Goal: Task Accomplishment & Management: Manage account settings

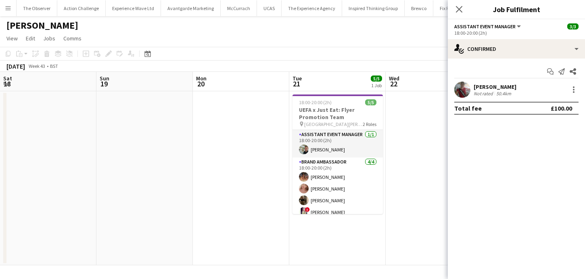
scroll to position [0, 206]
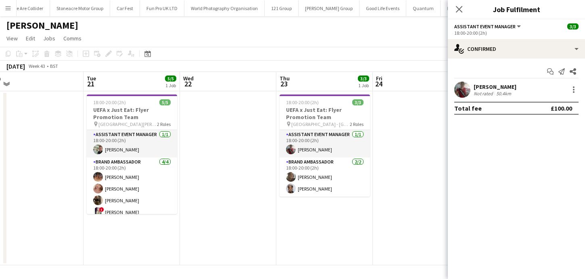
click at [400, 98] on app-date-cell at bounding box center [421, 178] width 96 height 174
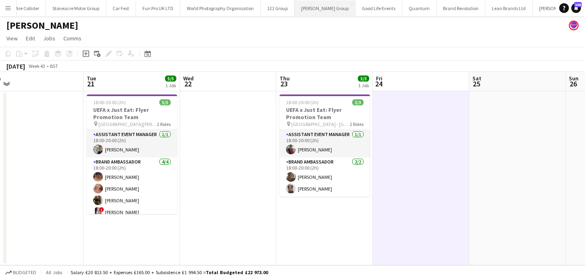
scroll to position [0, 1164]
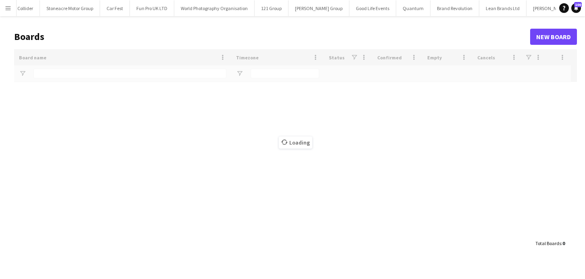
scroll to position [0, 1164]
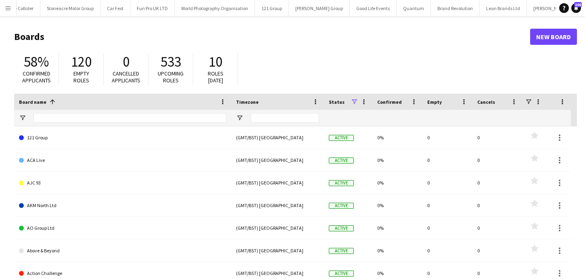
click at [189, 124] on div at bounding box center [130, 118] width 193 height 16
click at [178, 116] on input "Board name Filter Input" at bounding box center [130, 118] width 193 height 10
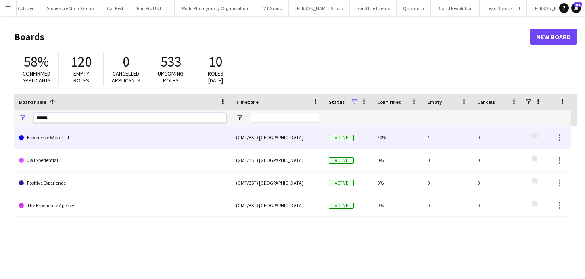
type input "******"
click at [171, 130] on link "Experience Wave Ltd" at bounding box center [123, 137] width 208 height 23
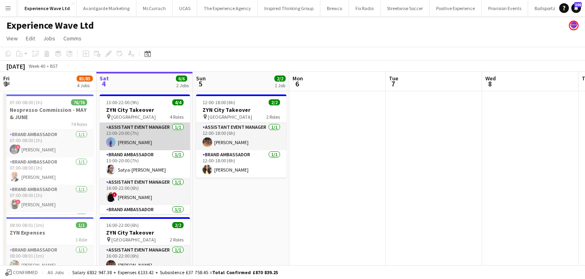
click at [152, 145] on app-card-role "Assistant Event Manager [DATE] 13:00-20:00 (7h) [PERSON_NAME]" at bounding box center [145, 136] width 90 height 27
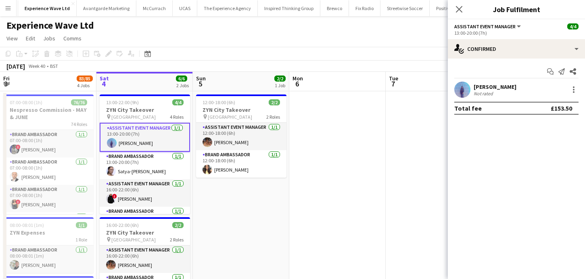
click at [494, 90] on div "Not rated" at bounding box center [484, 93] width 21 height 6
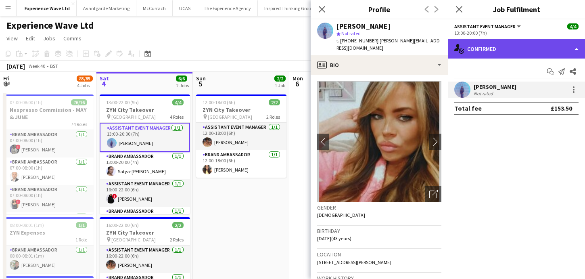
click at [556, 50] on div "single-neutral-actions-check-2 Confirmed" at bounding box center [516, 48] width 137 height 19
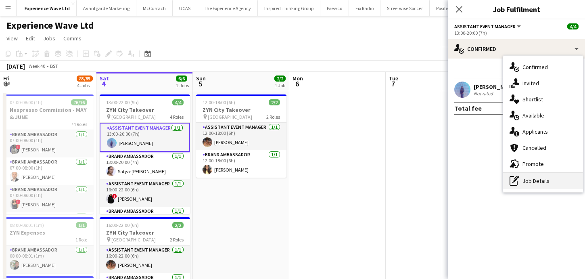
click at [547, 187] on div "pen-write Job Details" at bounding box center [543, 181] width 80 height 16
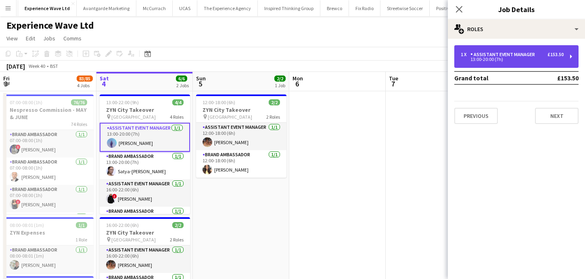
click at [525, 57] on div "Assistant Event Manager" at bounding box center [505, 55] width 68 height 6
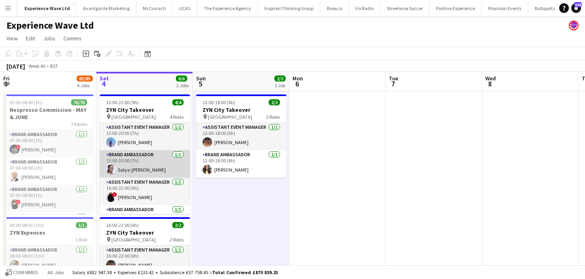
click at [129, 156] on app-card-role "Brand Ambassador [DATE] 13:00-20:00 (7h) Satya-[PERSON_NAME]" at bounding box center [145, 163] width 90 height 27
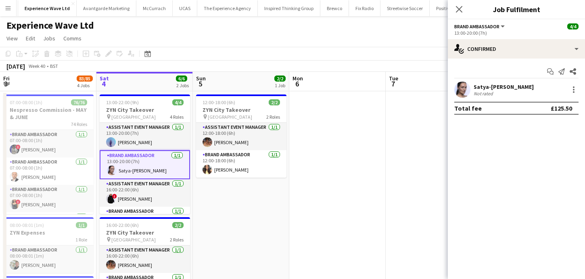
click at [470, 89] on app-user-avatar at bounding box center [463, 90] width 16 height 16
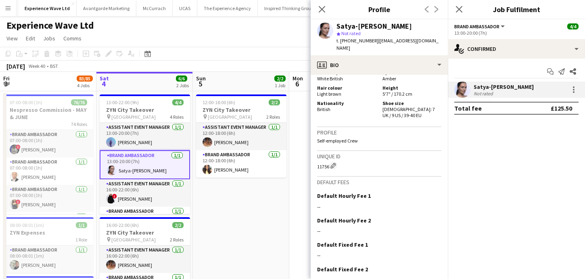
scroll to position [466, 0]
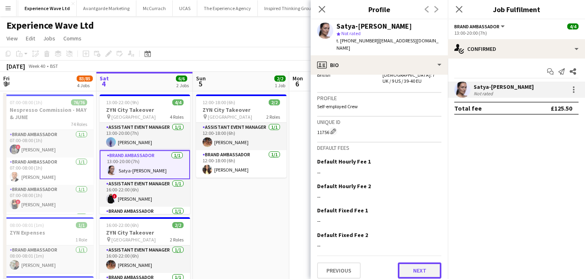
click at [429, 268] on button "Next" at bounding box center [420, 270] width 44 height 16
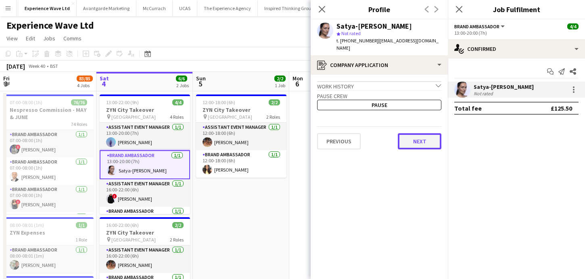
click at [424, 144] on button "Next" at bounding box center [420, 141] width 44 height 16
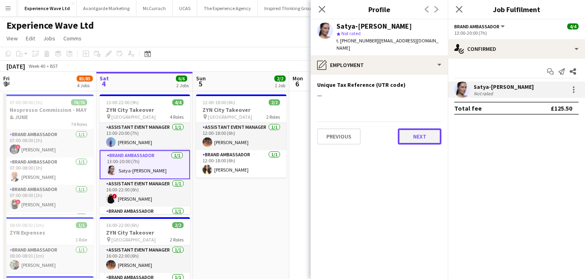
click at [415, 135] on button "Next" at bounding box center [420, 136] width 44 height 16
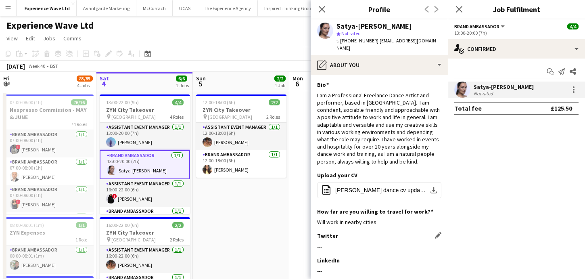
scroll to position [96, 0]
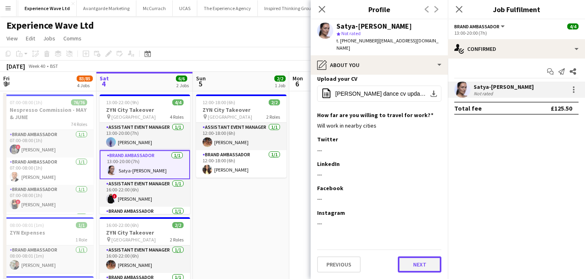
click at [414, 266] on button "Next" at bounding box center [420, 264] width 44 height 16
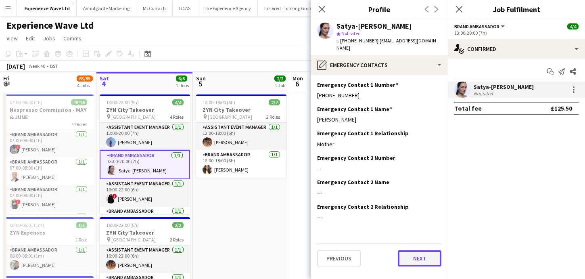
click at [419, 262] on button "Next" at bounding box center [420, 258] width 44 height 16
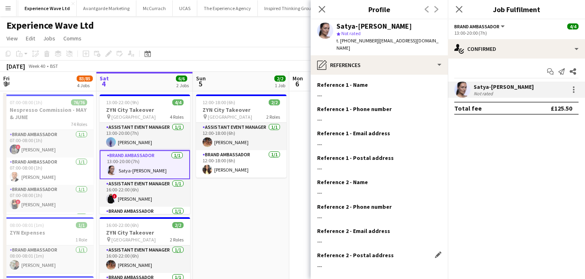
scroll to position [43, 0]
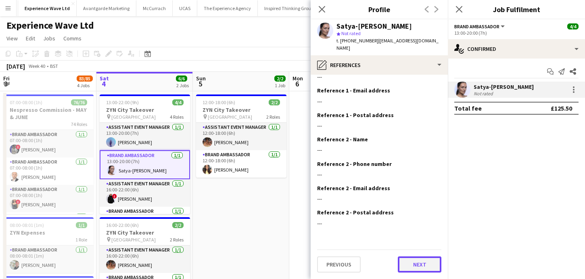
click at [416, 268] on button "Next" at bounding box center [420, 264] width 44 height 16
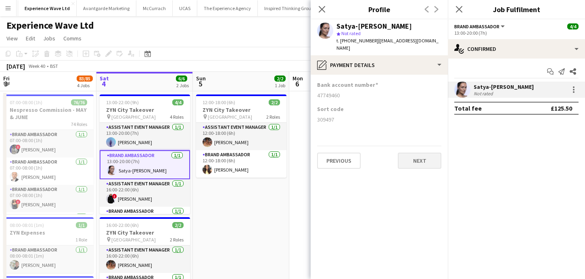
scroll to position [0, 0]
click at [415, 170] on app-section-data-types "Bank account number [FINANCIAL_ID] Sort code [FINANCIAL_ID] Previous Next" at bounding box center [379, 177] width 137 height 204
click at [415, 164] on button "Next" at bounding box center [420, 161] width 44 height 16
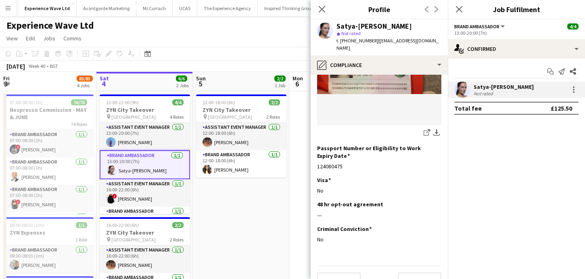
scroll to position [150, 0]
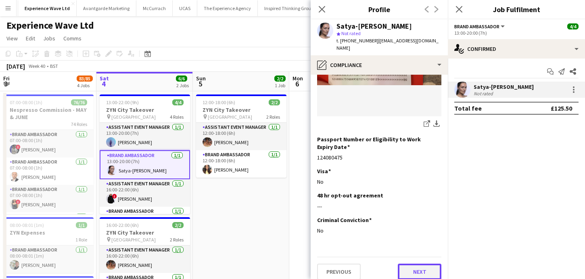
click at [422, 271] on button "Next" at bounding box center [420, 272] width 44 height 16
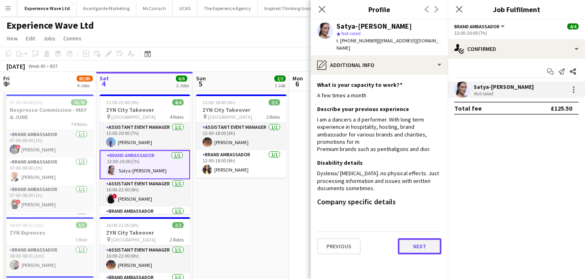
click at [424, 248] on button "Next" at bounding box center [420, 246] width 44 height 16
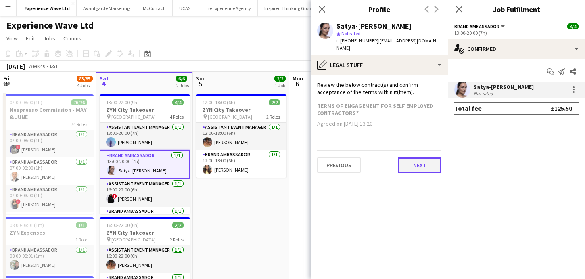
click at [429, 167] on button "Next" at bounding box center [420, 165] width 44 height 16
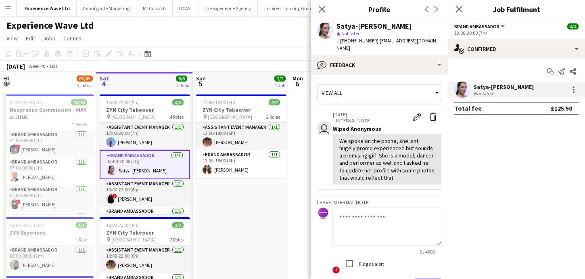
click at [408, 216] on textarea at bounding box center [387, 227] width 109 height 38
click at [364, 222] on textarea at bounding box center [387, 227] width 109 height 38
type textarea "**********"
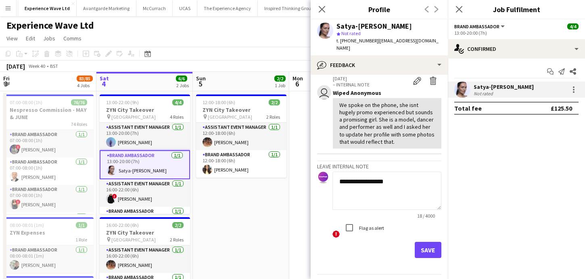
scroll to position [36, 0]
click at [389, 180] on textarea "**********" at bounding box center [387, 190] width 109 height 38
type textarea "**********"
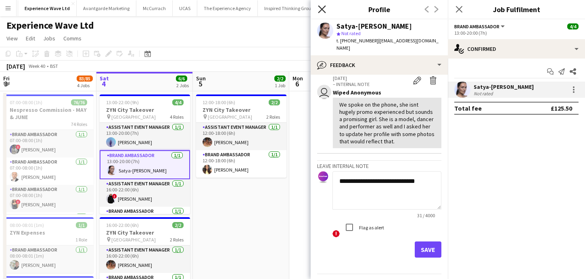
click at [322, 10] on icon "Close pop-in" at bounding box center [322, 9] width 8 height 8
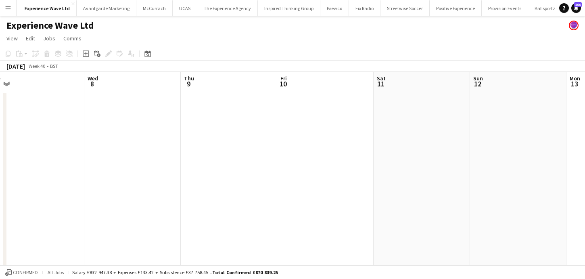
scroll to position [0, 388]
click at [10, 3] on button "Menu" at bounding box center [8, 8] width 16 height 16
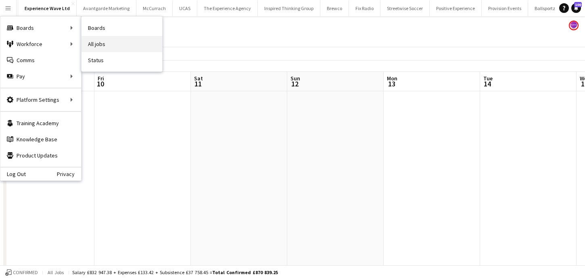
click at [102, 40] on link "All jobs" at bounding box center [122, 44] width 81 height 16
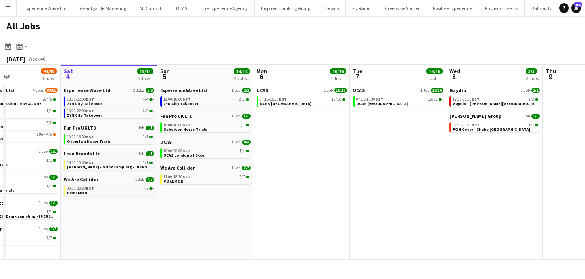
scroll to position [0, 230]
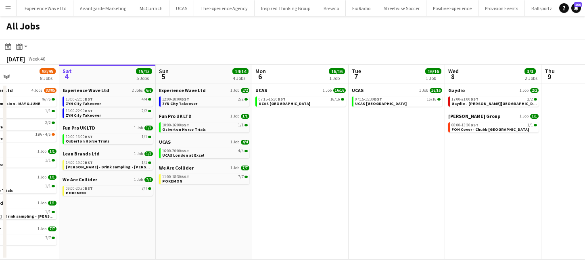
click at [5, 13] on button "Menu" at bounding box center [8, 8] width 16 height 16
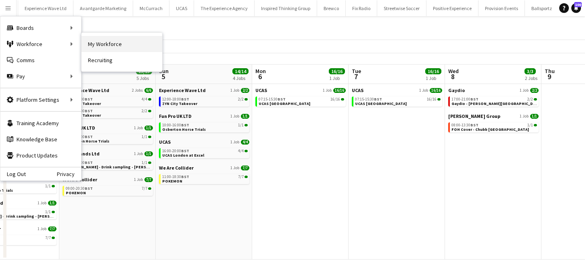
click at [140, 50] on link "My Workforce" at bounding box center [122, 44] width 81 height 16
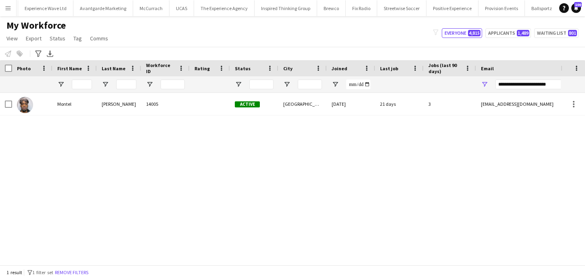
click at [71, 273] on button "Remove filters" at bounding box center [71, 272] width 37 height 9
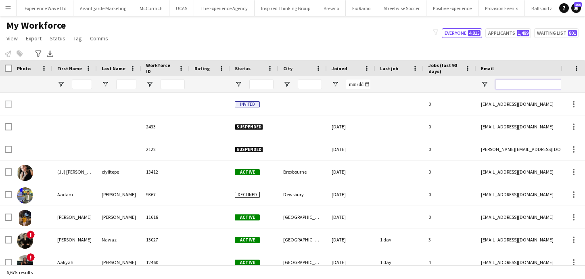
click at [502, 86] on input "Email Filter Input" at bounding box center [564, 85] width 137 height 10
paste input "**********"
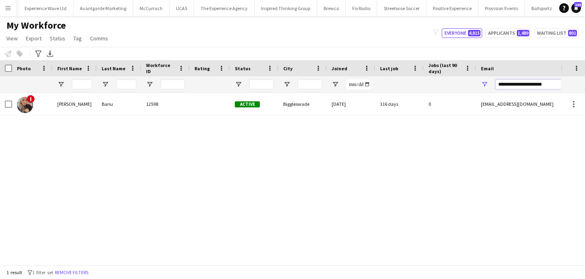
type input "**********"
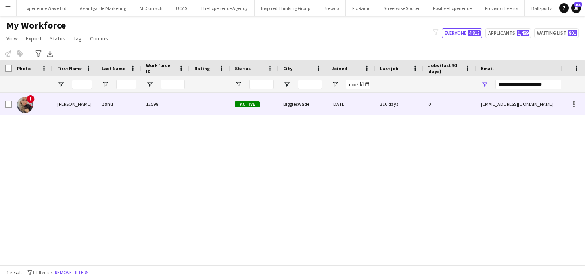
click at [497, 98] on div "[EMAIL_ADDRESS][DOMAIN_NAME]" at bounding box center [556, 104] width 161 height 22
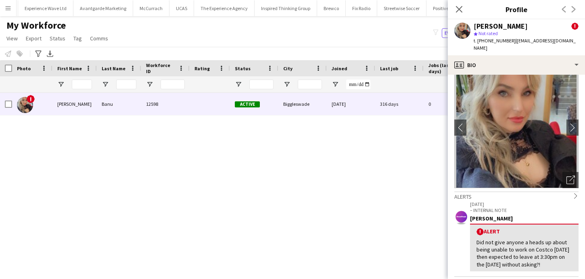
scroll to position [17, 0]
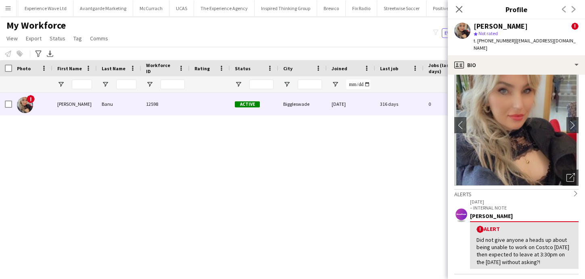
click at [407, 166] on div "! [PERSON_NAME] 12598 Active Biggleswade [DATE] 316 days 0 [EMAIL_ADDRESS][DOMA…" at bounding box center [280, 179] width 561 height 172
click at [461, 7] on icon at bounding box center [459, 9] width 8 height 8
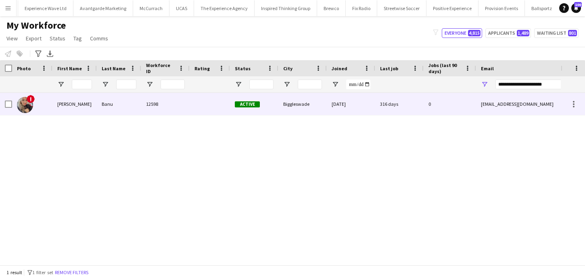
click at [515, 98] on div "[EMAIL_ADDRESS][DOMAIN_NAME]" at bounding box center [556, 104] width 161 height 22
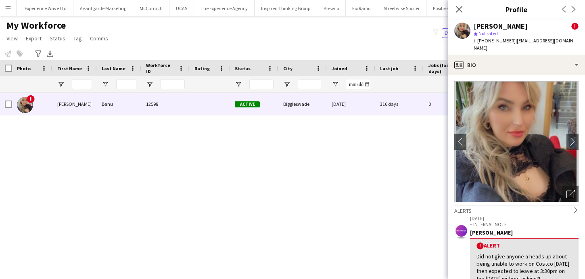
click at [417, 184] on div "! [PERSON_NAME] 12598 Active Biggleswade [DATE] 316 days 0 [EMAIL_ADDRESS][DOMA…" at bounding box center [280, 179] width 561 height 172
click at [458, 13] on icon "Close pop-in" at bounding box center [459, 9] width 8 height 8
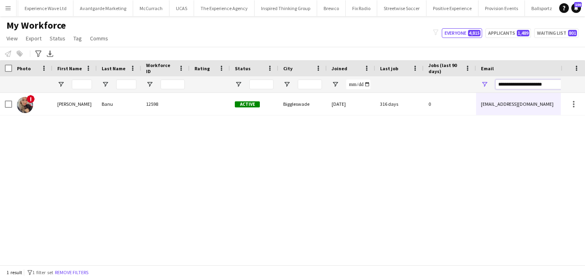
click at [509, 89] on input "**********" at bounding box center [564, 85] width 137 height 10
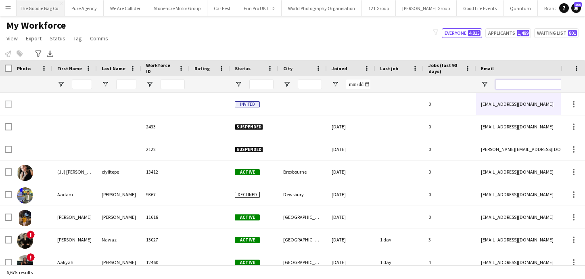
scroll to position [0, 1164]
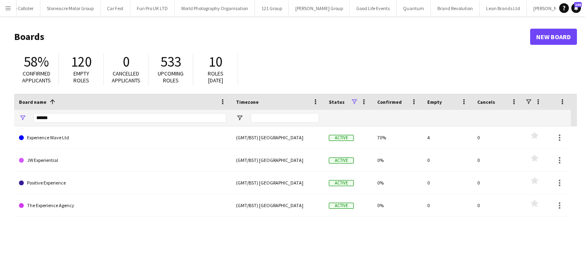
click at [204, 111] on div "******" at bounding box center [130, 118] width 193 height 16
click at [201, 115] on input "******" at bounding box center [130, 118] width 193 height 10
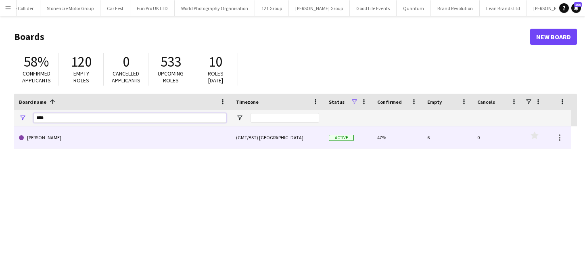
type input "****"
click at [188, 132] on link "[PERSON_NAME]" at bounding box center [123, 137] width 208 height 23
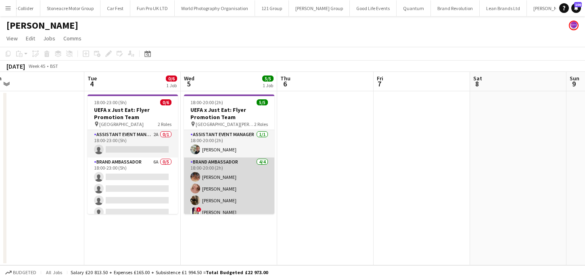
scroll to position [0, 316]
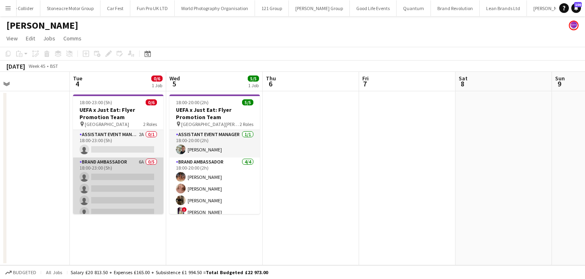
click at [148, 173] on app-card-role "Brand Ambassador 6A 0/5 18:00-23:00 (5h) single-neutral-actions single-neutral-…" at bounding box center [118, 194] width 90 height 74
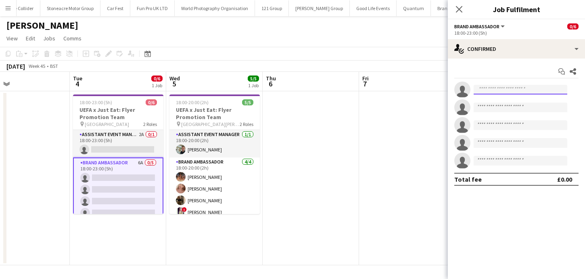
click at [493, 88] on input at bounding box center [521, 90] width 94 height 10
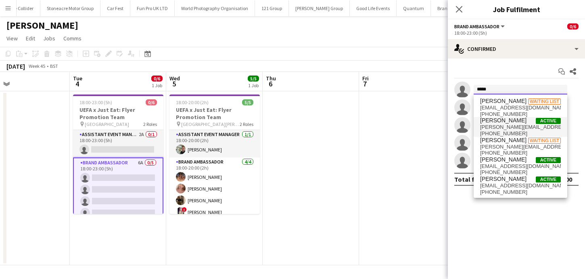
type input "*****"
click at [509, 124] on span "[PERSON_NAME][EMAIL_ADDRESS][PERSON_NAME][DOMAIN_NAME]" at bounding box center [520, 127] width 81 height 6
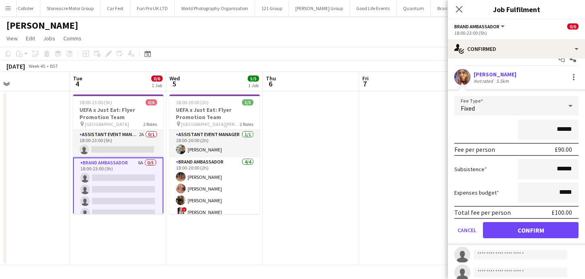
scroll to position [14, 0]
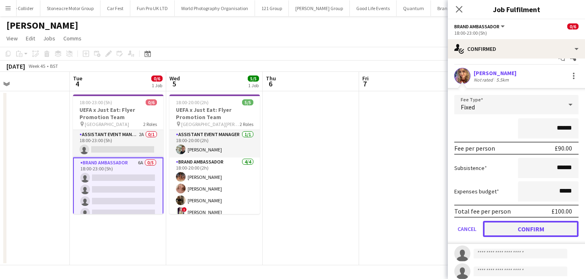
click at [526, 231] on button "Confirm" at bounding box center [531, 229] width 96 height 16
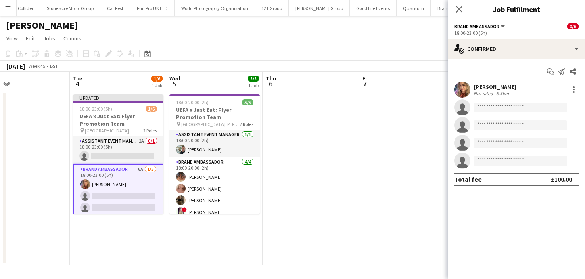
scroll to position [0, 0]
click at [402, 189] on app-date-cell at bounding box center [407, 178] width 96 height 174
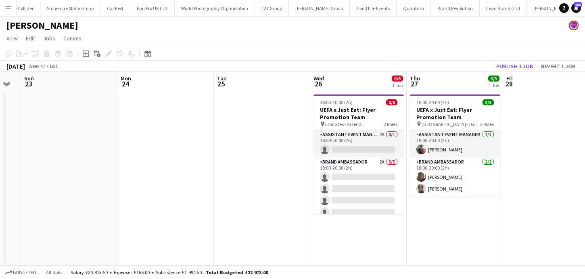
scroll to position [0, 327]
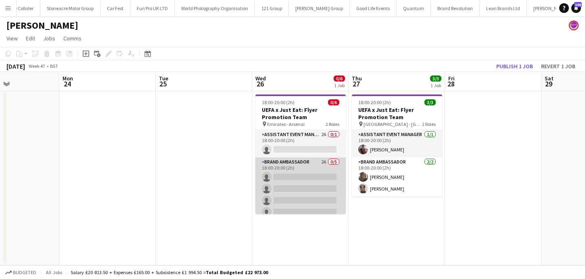
click at [316, 171] on app-card-role "Brand Ambassador 2A 0/5 18:00-20:00 (2h) single-neutral-actions single-neutral-…" at bounding box center [301, 194] width 90 height 74
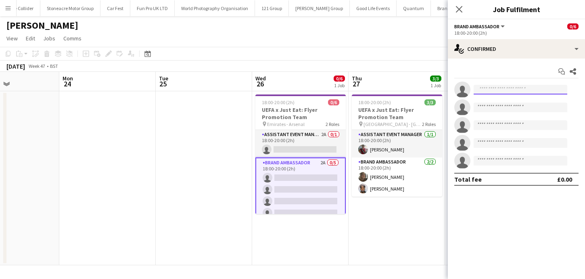
click at [486, 87] on input at bounding box center [521, 90] width 94 height 10
type input "*"
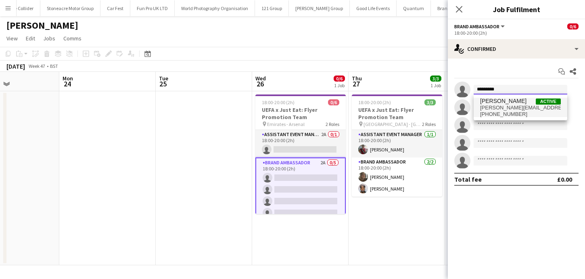
type input "*********"
click at [489, 113] on span "[PHONE_NUMBER]" at bounding box center [520, 114] width 81 height 6
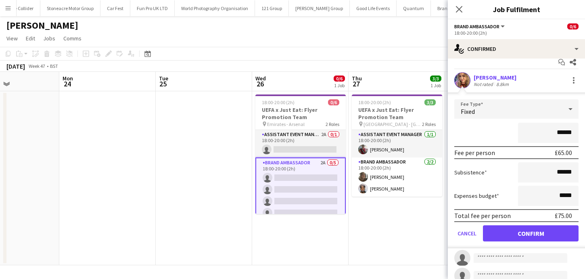
scroll to position [10, 0]
click at [519, 224] on form "Fee Type Fixed ****** Fee per person £65.00 Subsistence ****** Expenses budget …" at bounding box center [516, 173] width 137 height 149
click at [514, 233] on button "Confirm" at bounding box center [531, 233] width 96 height 16
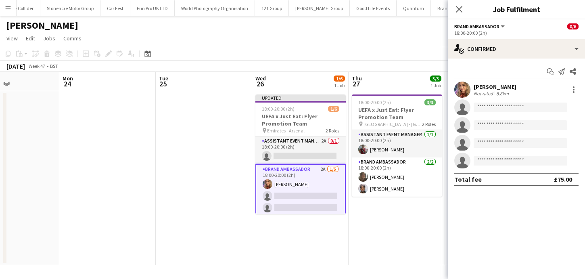
scroll to position [0, 0]
click at [409, 233] on app-date-cell "18:00-20:00 (2h) 3/3 UEFA x Just Eat: Flyer Promotion Team pin [GEOGRAPHIC_DATA…" at bounding box center [397, 178] width 96 height 174
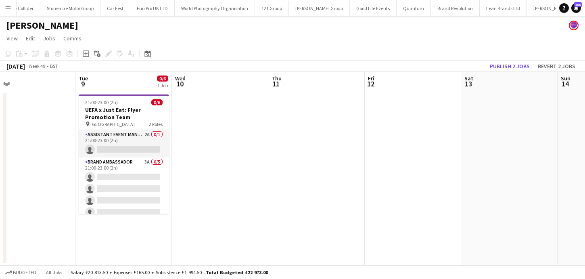
scroll to position [0, 220]
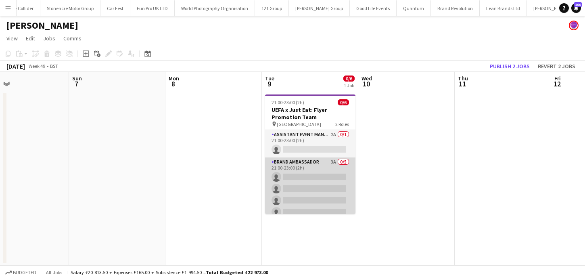
click at [315, 171] on app-card-role "Brand Ambassador 3A 0/5 21:00-23:00 (2h) single-neutral-actions single-neutral-…" at bounding box center [310, 194] width 90 height 74
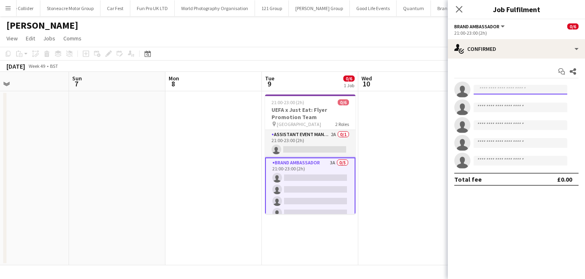
click at [493, 88] on input at bounding box center [521, 90] width 94 height 10
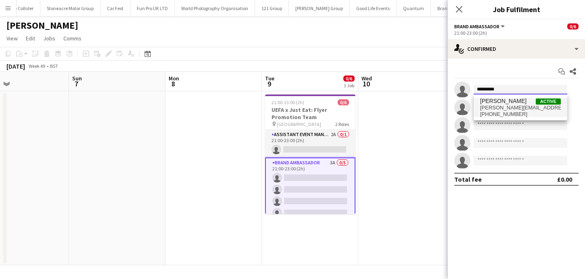
type input "*********"
click at [497, 103] on span "[PERSON_NAME]" at bounding box center [503, 101] width 46 height 7
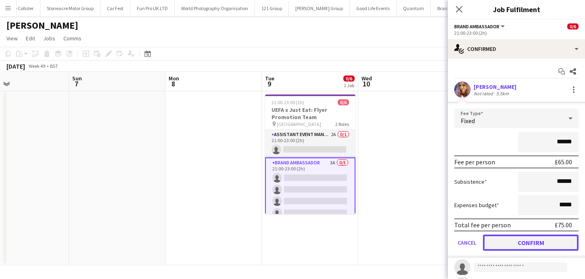
click at [514, 245] on button "Confirm" at bounding box center [531, 243] width 96 height 16
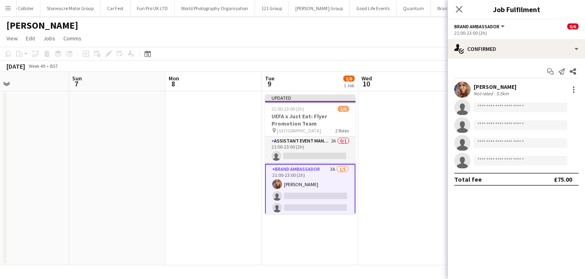
click at [403, 193] on app-date-cell at bounding box center [407, 178] width 96 height 174
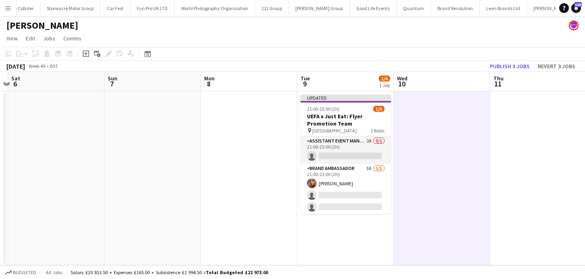
scroll to position [0, 168]
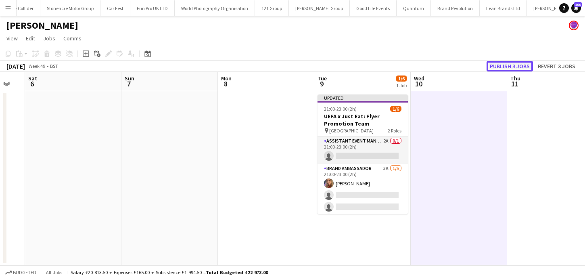
click at [496, 64] on button "Publish 3 jobs" at bounding box center [510, 66] width 46 height 10
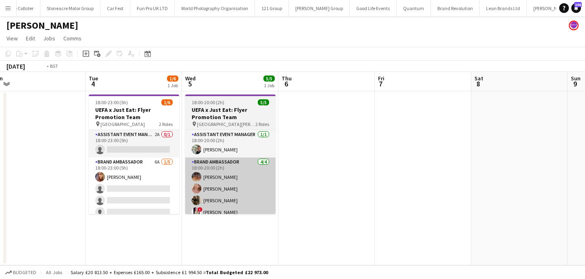
scroll to position [0, 196]
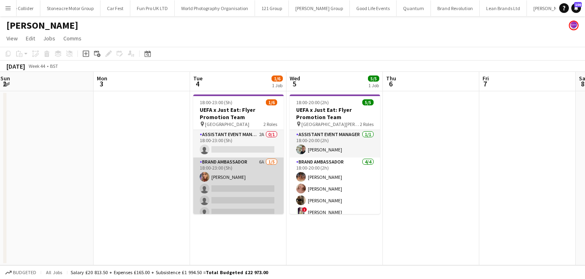
click at [254, 188] on app-card-role "Brand Ambassador 6A [DATE] 18:00-23:00 (5h) [PERSON_NAME] single-neutral-action…" at bounding box center [238, 194] width 90 height 74
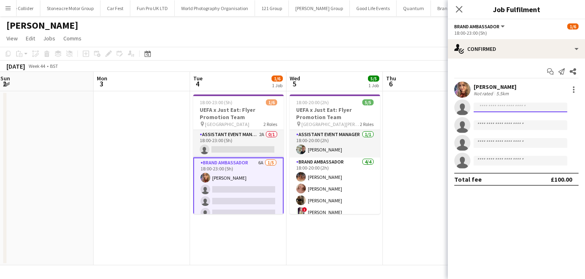
click at [511, 109] on input at bounding box center [521, 108] width 94 height 10
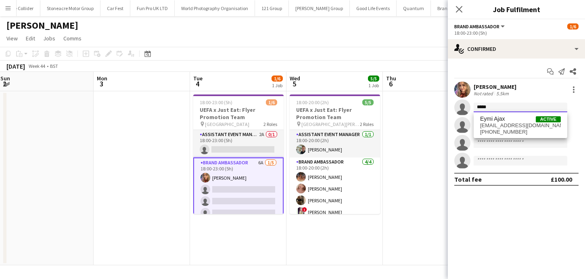
type input "****"
click at [514, 119] on span "Eymi Ajax Active" at bounding box center [520, 118] width 81 height 7
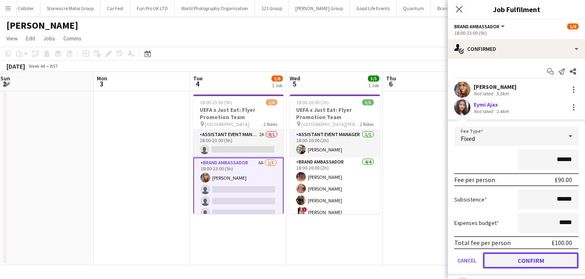
click at [540, 262] on button "Confirm" at bounding box center [531, 260] width 96 height 16
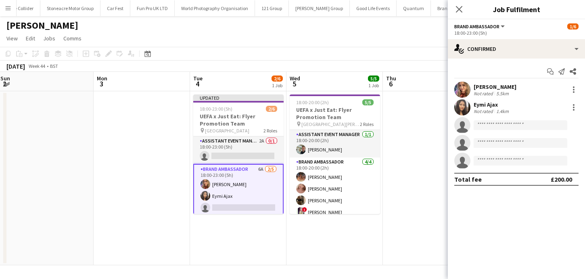
click at [420, 227] on app-date-cell at bounding box center [431, 178] width 96 height 174
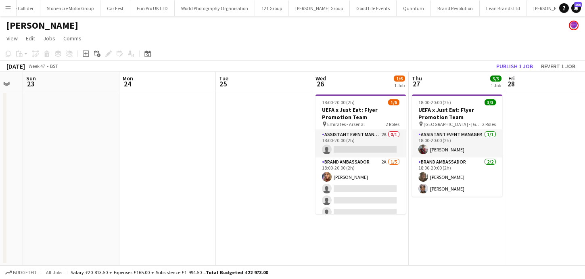
scroll to position [0, 304]
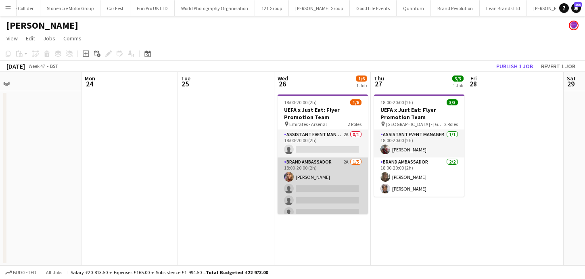
click at [349, 196] on app-card-role "Brand Ambassador 2A [DATE] 18:00-20:00 (2h) [PERSON_NAME] single-neutral-action…" at bounding box center [323, 194] width 90 height 74
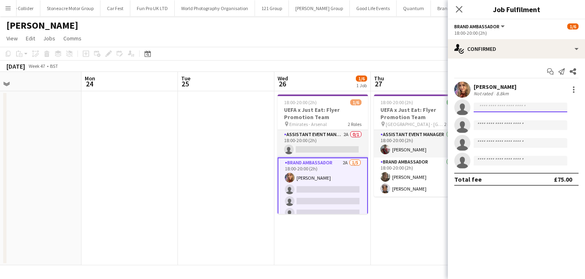
click at [491, 105] on input at bounding box center [521, 108] width 94 height 10
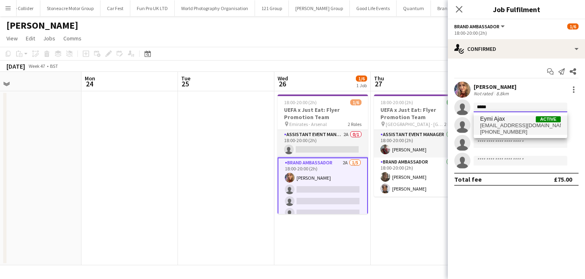
type input "****"
click at [491, 120] on span "Eymi Ajax" at bounding box center [492, 118] width 25 height 7
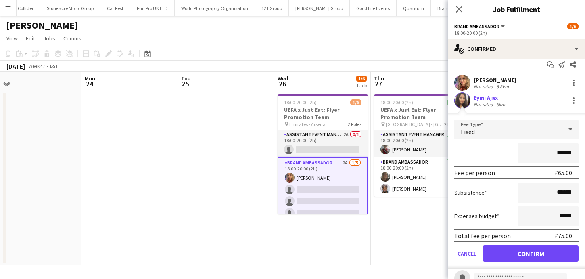
scroll to position [7, 0]
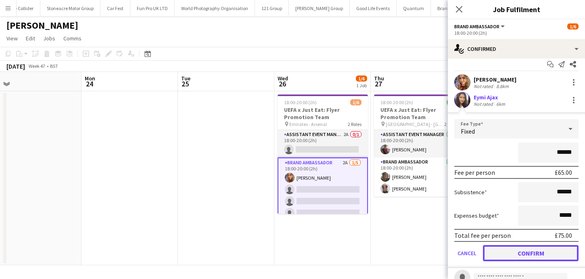
click at [523, 250] on button "Confirm" at bounding box center [531, 253] width 96 height 16
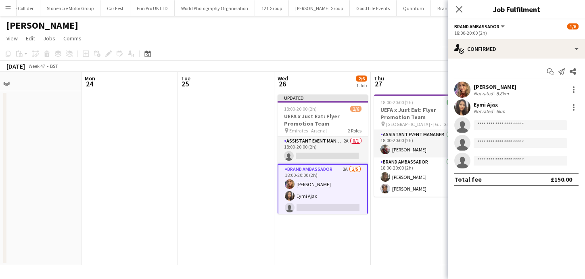
scroll to position [0, 0]
click at [421, 230] on app-date-cell "18:00-20:00 (2h) 3/3 UEFA x Just Eat: Flyer Promotion Team pin [GEOGRAPHIC_DATA…" at bounding box center [419, 178] width 96 height 174
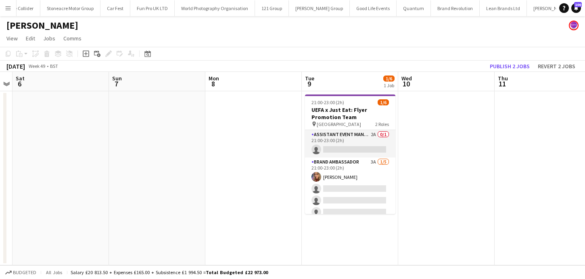
scroll to position [0, 374]
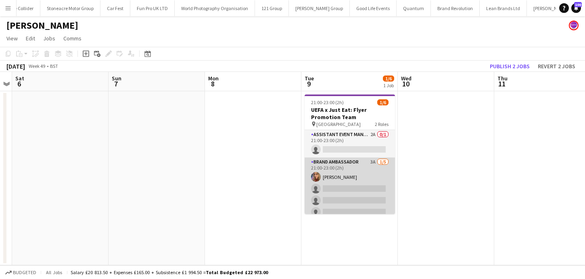
click at [366, 189] on app-card-role "Brand Ambassador 3A [DATE] 21:00-23:00 (2h) [PERSON_NAME] single-neutral-action…" at bounding box center [350, 194] width 90 height 74
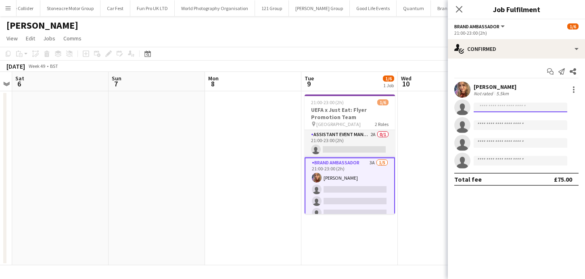
click at [494, 111] on input at bounding box center [521, 108] width 94 height 10
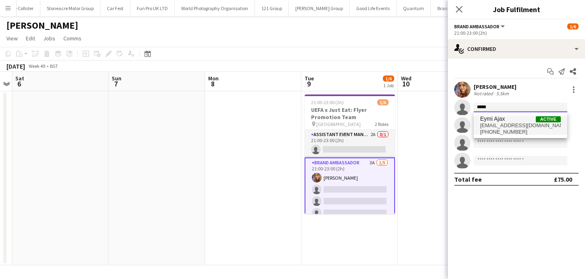
type input "****"
click at [496, 126] on span "[EMAIL_ADDRESS][DOMAIN_NAME]" at bounding box center [520, 125] width 81 height 6
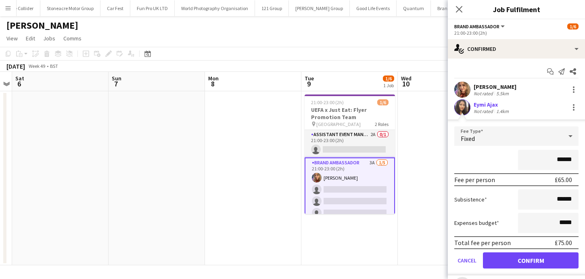
scroll to position [6, 0]
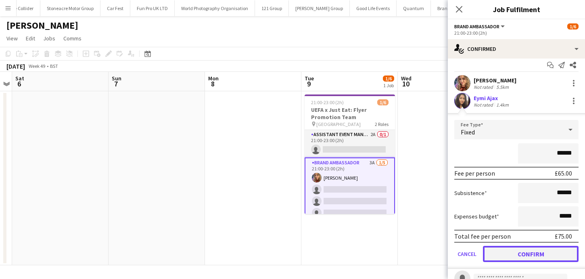
click at [514, 252] on button "Confirm" at bounding box center [531, 254] width 96 height 16
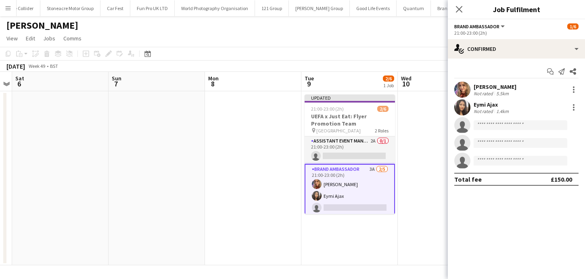
click at [409, 238] on app-date-cell at bounding box center [446, 178] width 96 height 174
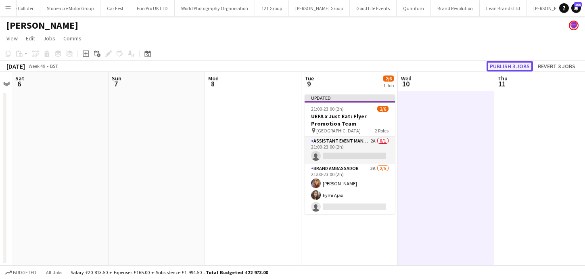
click at [521, 64] on button "Publish 3 jobs" at bounding box center [510, 66] width 46 height 10
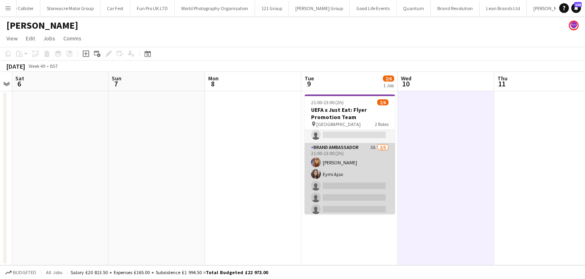
scroll to position [18, 0]
click at [361, 177] on app-card-role "Brand Ambassador 3A [DATE] 21:00-23:00 (2h) [PERSON_NAME] Eymi Ajax single-neut…" at bounding box center [350, 177] width 90 height 74
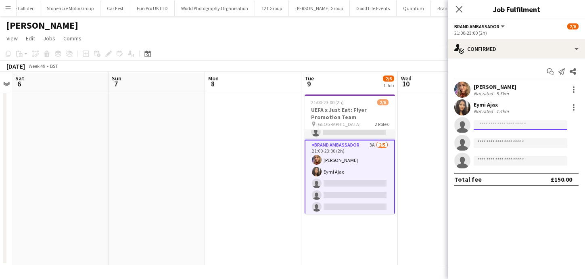
click at [496, 123] on input at bounding box center [521, 125] width 94 height 10
click at [362, 225] on app-date-cell "21:00-23:00 (2h) 2/6 UEFA x Just Eat: Flyer Promotion Team pin [GEOGRAPHIC_DATA…" at bounding box center [350, 178] width 96 height 174
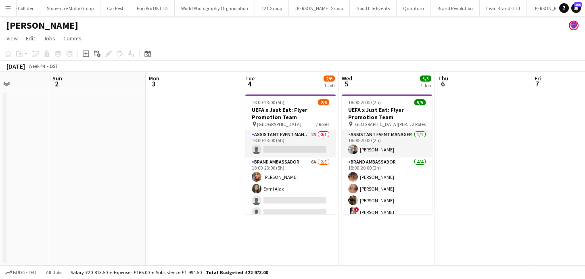
scroll to position [0, 227]
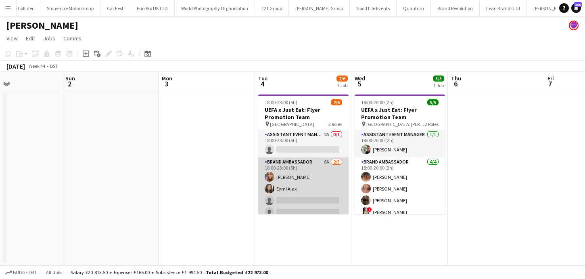
click at [310, 202] on app-card-role "Brand Ambassador 6A [DATE] 18:00-23:00 (5h) [PERSON_NAME] Eymi Ajax single-neut…" at bounding box center [303, 194] width 90 height 74
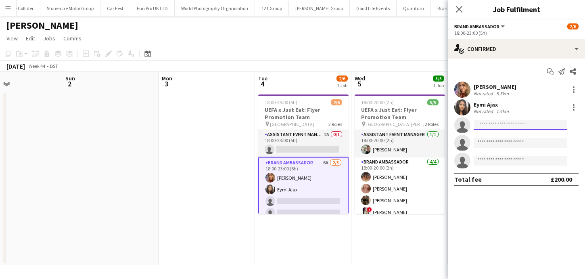
click at [505, 125] on input at bounding box center [521, 125] width 94 height 10
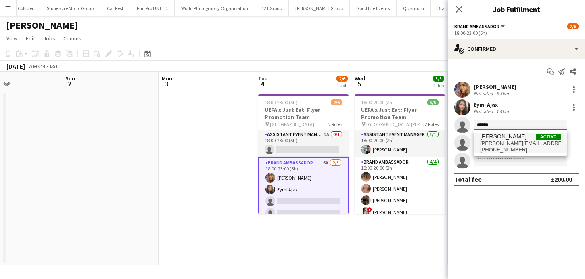
type input "******"
click at [514, 140] on span "[PERSON_NAME][EMAIL_ADDRESS][DOMAIN_NAME]" at bounding box center [520, 143] width 81 height 6
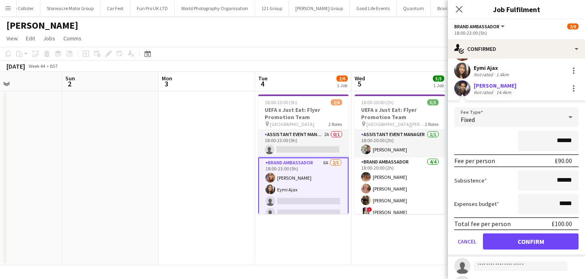
scroll to position [35, 0]
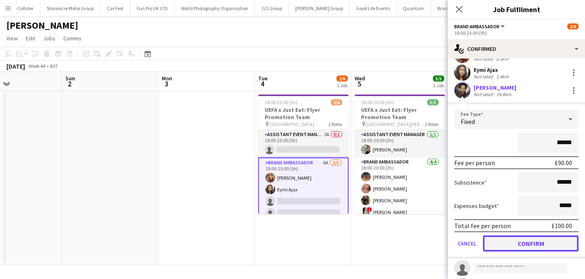
click at [514, 244] on button "Confirm" at bounding box center [531, 243] width 96 height 16
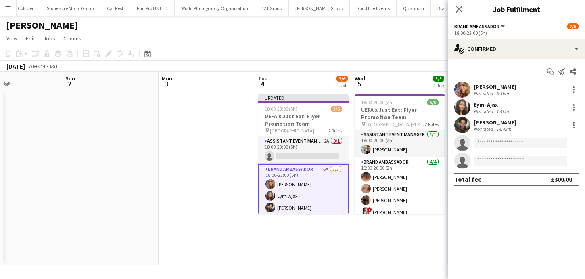
click at [383, 257] on app-date-cell "18:00-20:00 (2h) 5/5 UEFA x Just Eat: Flyer Promotion Team pin [GEOGRAPHIC_DATA…" at bounding box center [400, 178] width 96 height 174
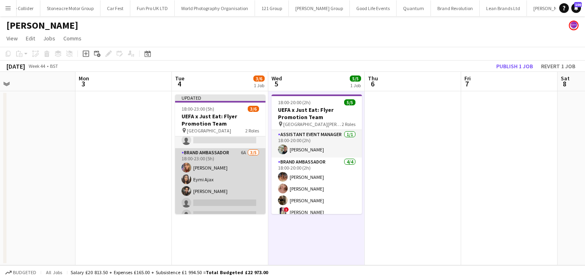
scroll to position [13, 0]
click at [230, 195] on app-card-role "Brand Ambassador 6A [DATE] 18:00-23:00 (5h) [PERSON_NAME] Eymi Ajax [PERSON_NAM…" at bounding box center [220, 188] width 90 height 74
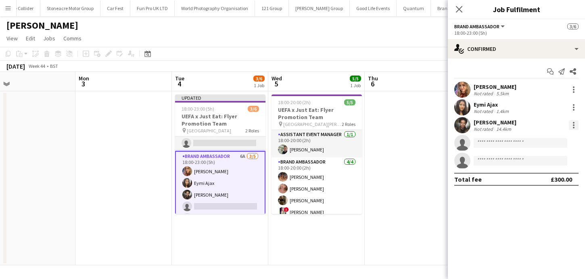
click at [574, 129] on div at bounding box center [574, 125] width 10 height 10
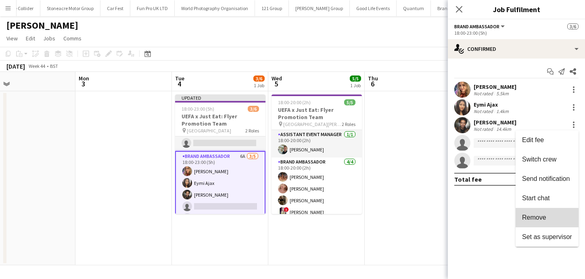
click at [555, 216] on span "Remove" at bounding box center [547, 217] width 50 height 7
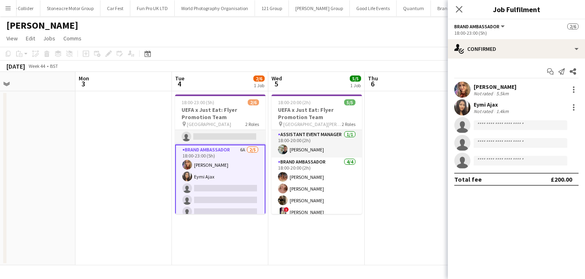
click at [380, 208] on app-date-cell at bounding box center [413, 178] width 96 height 174
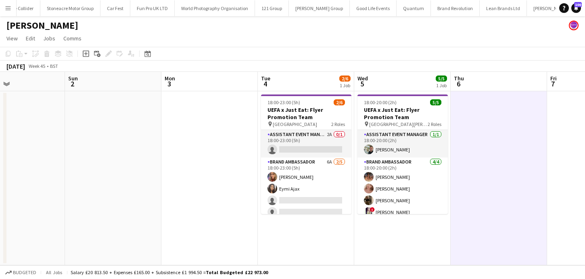
scroll to position [0, 213]
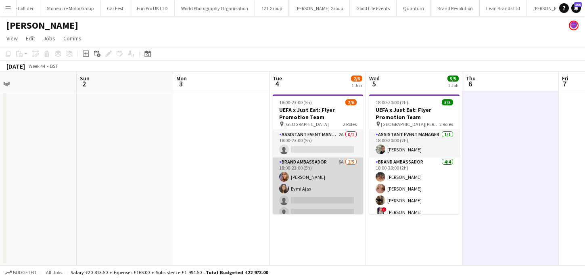
click at [323, 200] on app-card-role "Brand Ambassador 6A [DATE] 18:00-23:00 (5h) [PERSON_NAME] Eymi Ajax single-neut…" at bounding box center [318, 194] width 90 height 74
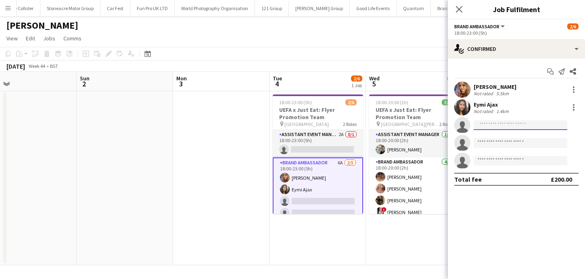
click at [480, 126] on input at bounding box center [521, 125] width 94 height 10
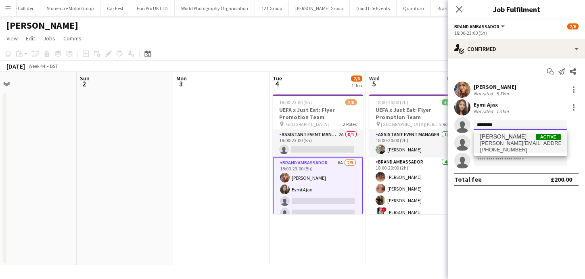
type input "********"
click at [482, 149] on span "[PHONE_NUMBER]" at bounding box center [520, 150] width 81 height 6
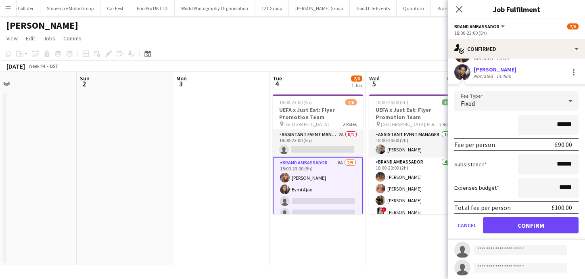
scroll to position [54, 0]
click at [505, 225] on button "Confirm" at bounding box center [531, 224] width 96 height 16
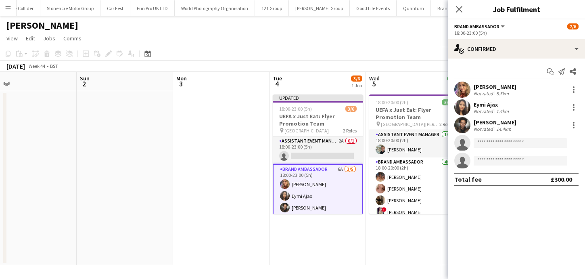
scroll to position [0, 0]
click at [401, 246] on app-date-cell "18:00-20:00 (2h) 5/5 UEFA x Just Eat: Flyer Promotion Team pin [GEOGRAPHIC_DATA…" at bounding box center [414, 178] width 96 height 174
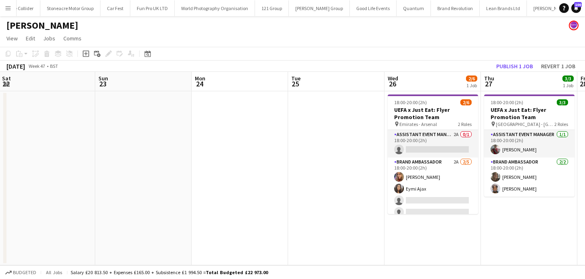
scroll to position [0, 292]
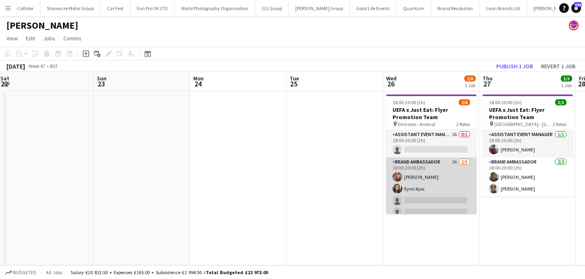
click at [418, 201] on app-card-role "Brand Ambassador 2A [DATE] 18:00-20:00 (2h) [PERSON_NAME] Eymi Ajax single-neut…" at bounding box center [431, 194] width 90 height 74
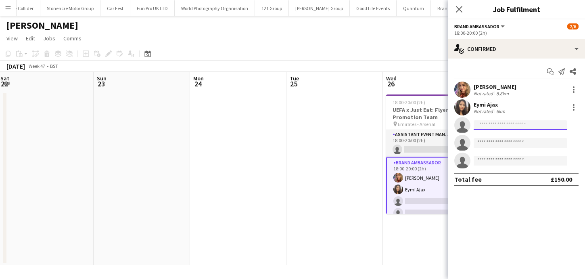
click at [491, 124] on input at bounding box center [521, 125] width 94 height 10
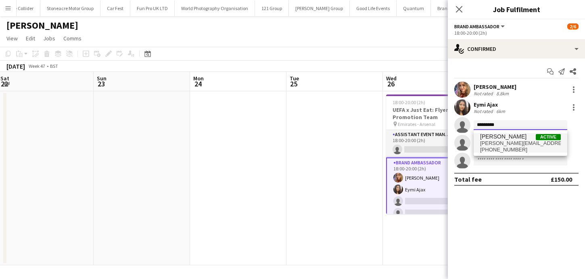
type input "*********"
click at [494, 140] on span "[PERSON_NAME]" at bounding box center [503, 136] width 46 height 7
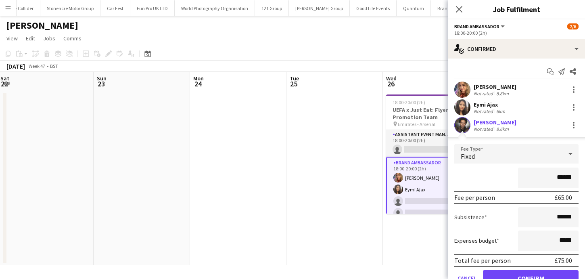
scroll to position [30, 0]
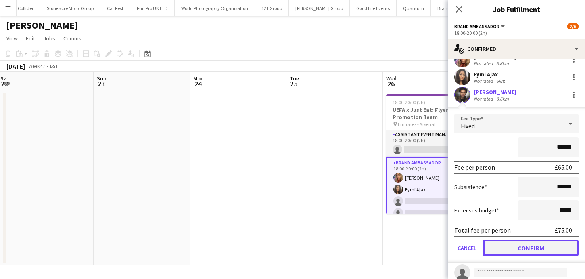
click at [522, 247] on button "Confirm" at bounding box center [531, 248] width 96 height 16
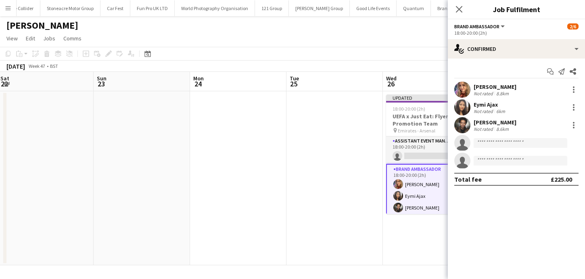
scroll to position [0, 0]
click at [423, 235] on app-date-cell "Updated 18:00-20:00 (2h) 3/6 UEFA x Just Eat: Flyer Promotion Team pin Emirates…" at bounding box center [431, 178] width 96 height 174
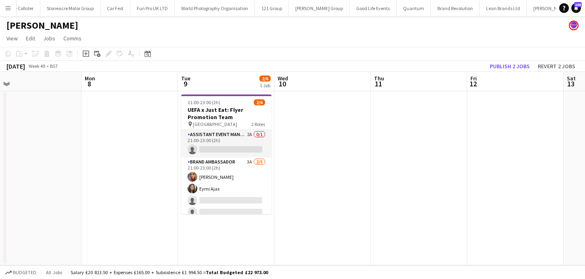
scroll to position [0, 220]
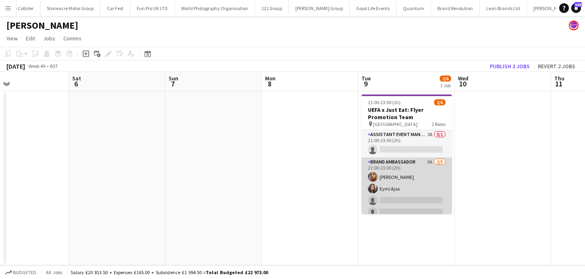
click at [407, 201] on app-card-role "Brand Ambassador 3A [DATE] 21:00-23:00 (2h) [PERSON_NAME] Eymi Ajax single-neut…" at bounding box center [407, 194] width 90 height 74
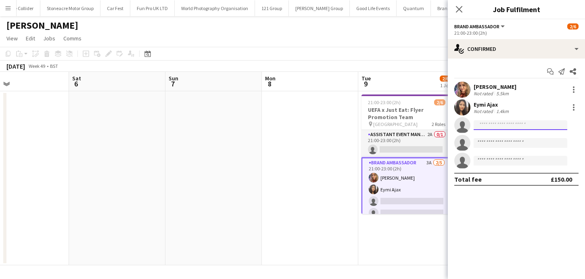
click at [498, 127] on input at bounding box center [521, 125] width 94 height 10
type input "*"
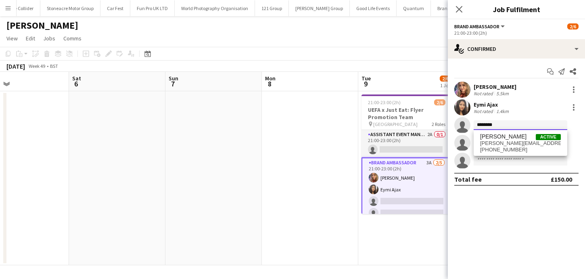
type input "********"
click at [498, 135] on span "[PERSON_NAME]" at bounding box center [503, 136] width 46 height 7
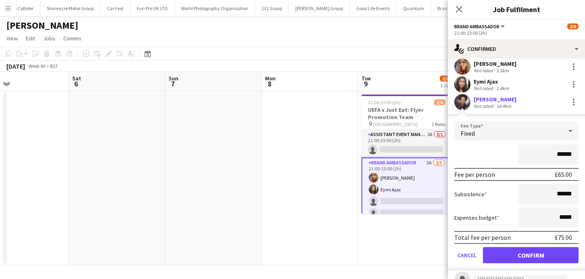
scroll to position [29, 0]
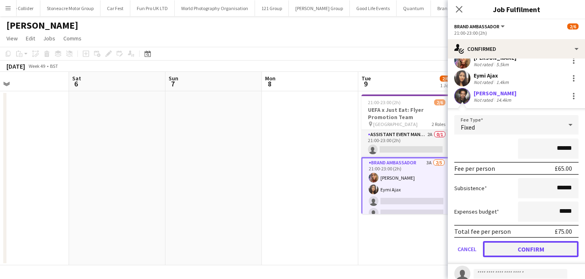
click at [518, 251] on button "Confirm" at bounding box center [531, 249] width 96 height 16
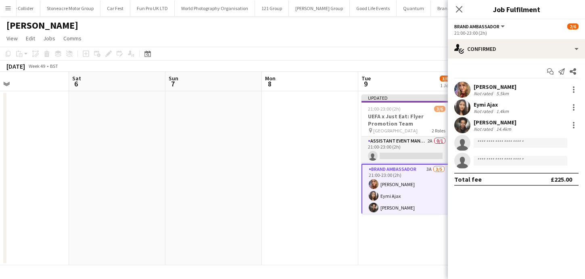
click at [424, 247] on app-date-cell "Updated 21:00-23:00 (2h) 3/6 UEFA x Just Eat: Flyer Promotion Team pin [GEOGRAP…" at bounding box center [407, 178] width 96 height 174
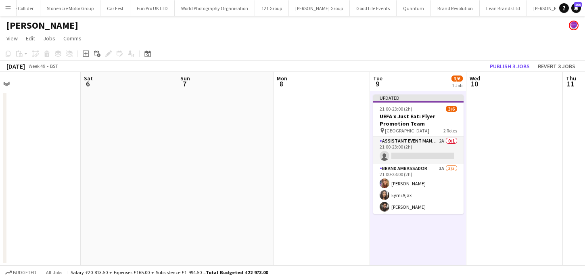
scroll to position [0, 319]
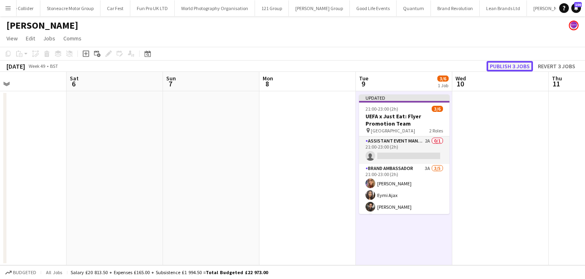
click at [524, 64] on button "Publish 3 jobs" at bounding box center [510, 66] width 46 height 10
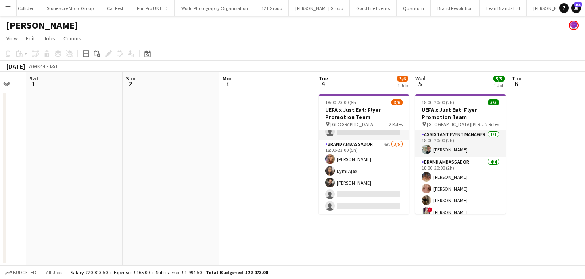
scroll to position [0, 0]
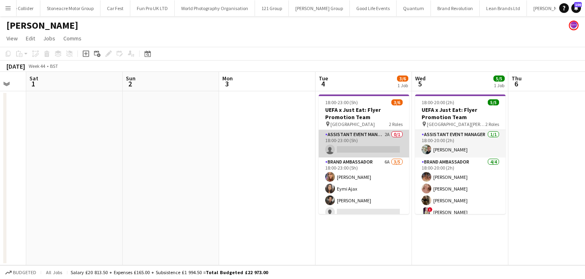
click at [380, 148] on app-card-role "Assistant Event Manager 2A 0/1 18:00-23:00 (5h) single-neutral-actions" at bounding box center [364, 143] width 90 height 27
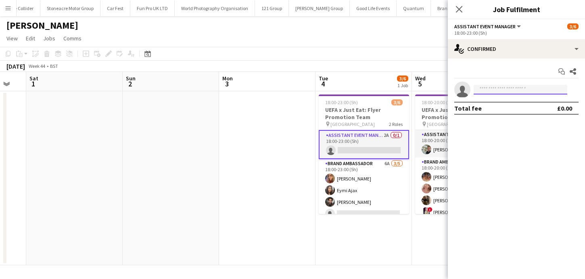
click at [487, 88] on input at bounding box center [521, 90] width 94 height 10
click at [290, 182] on app-date-cell at bounding box center [267, 178] width 96 height 174
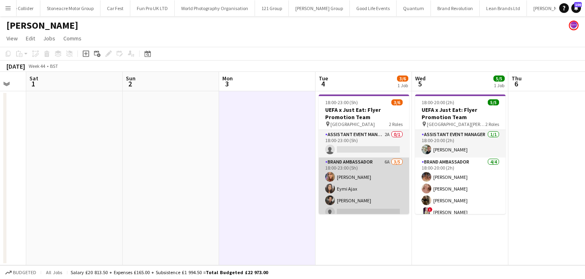
click at [365, 162] on app-card-role "Brand Ambassador 6A [DATE] 18:00-23:00 (5h) [PERSON_NAME] Eymi Ajax [PERSON_NAM…" at bounding box center [364, 194] width 90 height 74
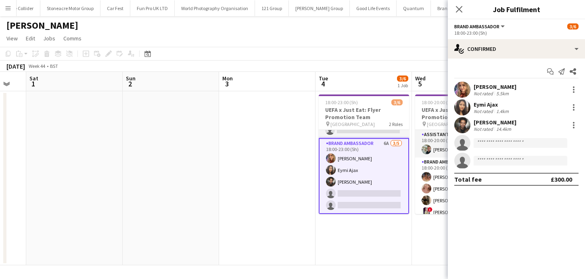
click at [367, 193] on app-card-role "Brand Ambassador 6A [DATE] 18:00-23:00 (5h) [PERSON_NAME] Eymi Ajax [PERSON_NAM…" at bounding box center [364, 176] width 90 height 76
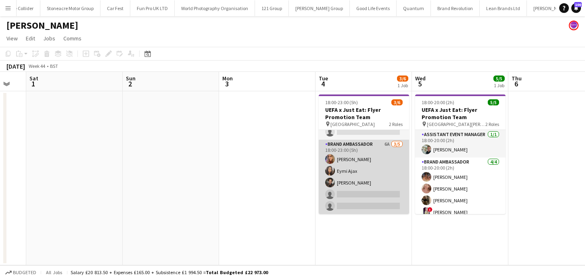
click at [367, 193] on app-card-role "Brand Ambassador 6A [DATE] 18:00-23:00 (5h) [PERSON_NAME] Eymi Ajax [PERSON_NAM…" at bounding box center [364, 177] width 90 height 74
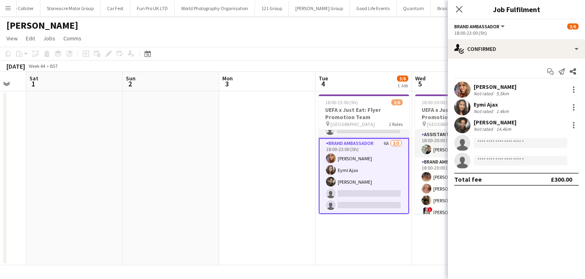
click at [276, 199] on app-date-cell at bounding box center [267, 178] width 96 height 174
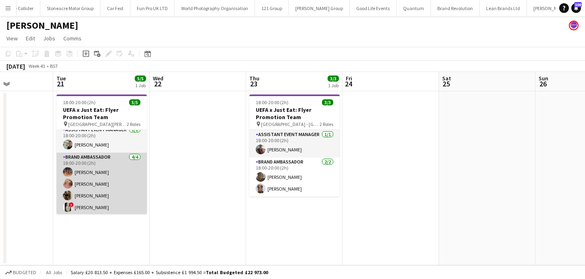
scroll to position [6, 0]
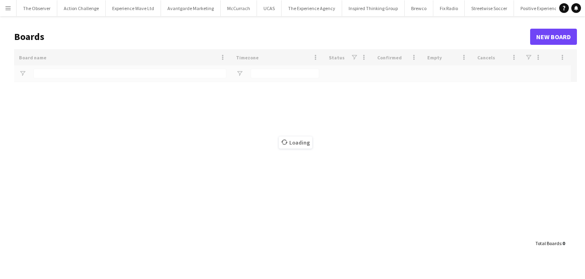
type input "****"
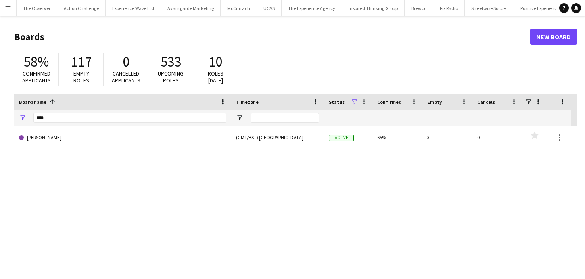
click at [6, 9] on app-icon "Menu" at bounding box center [8, 8] width 6 height 6
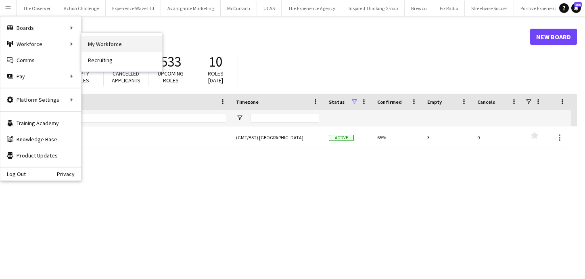
click at [100, 42] on link "My Workforce" at bounding box center [122, 44] width 81 height 16
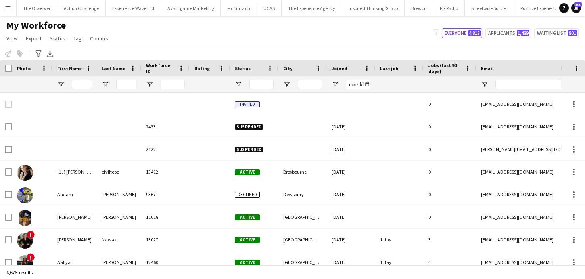
click at [70, 273] on div "6,675 results" at bounding box center [292, 272] width 585 height 14
click at [510, 86] on input "Email Filter Input" at bounding box center [564, 85] width 137 height 10
paste input "**********"
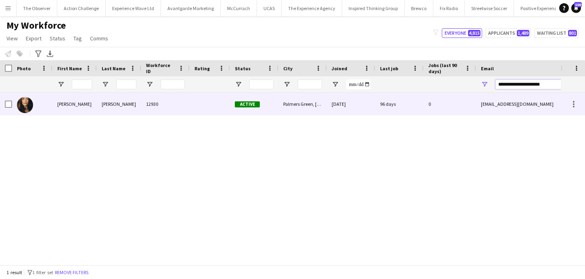
type input "**********"
click at [505, 93] on div "ellamoo2001@gmail.com" at bounding box center [556, 104] width 161 height 22
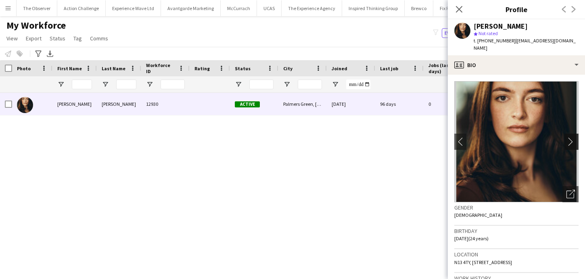
click at [571, 137] on app-icon "chevron-right" at bounding box center [573, 141] width 13 height 8
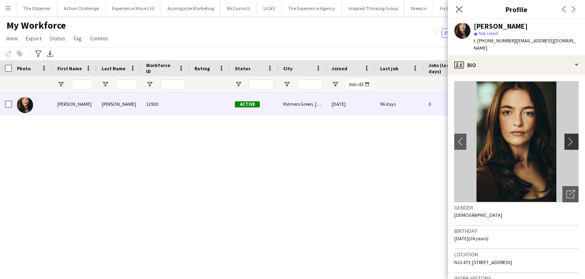
click at [571, 137] on app-icon "chevron-right" at bounding box center [573, 141] width 13 height 8
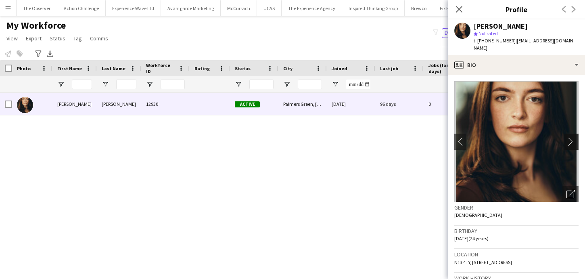
click at [571, 137] on app-icon "chevron-right" at bounding box center [573, 141] width 13 height 8
